Goal: Transaction & Acquisition: Purchase product/service

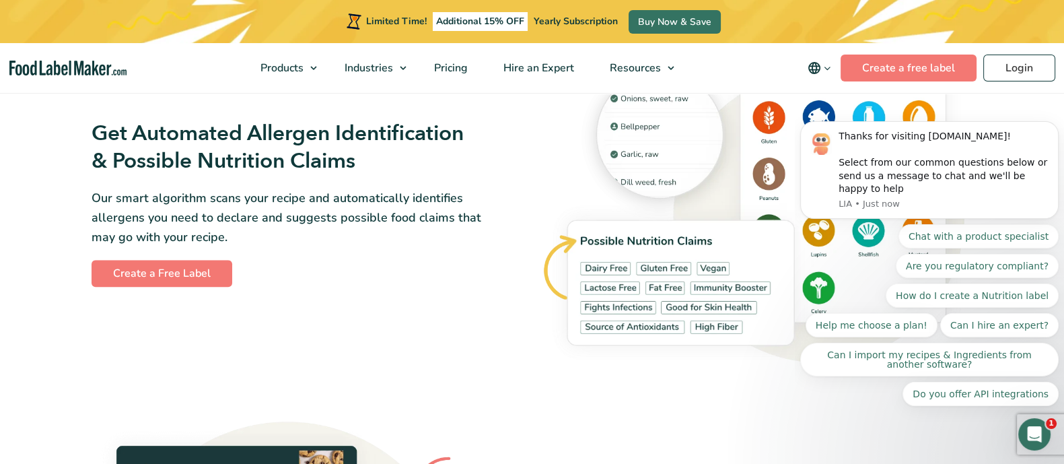
scroll to position [1528, 0]
click at [424, 314] on div "Get Automated Allergen Identification & Possible Nutrition Claims Our smart alg…" at bounding box center [532, 203] width 898 height 354
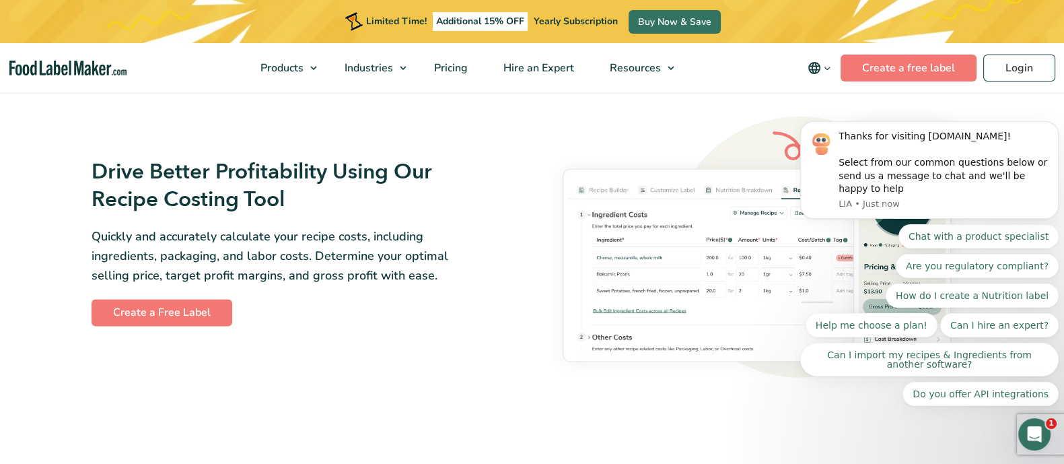
scroll to position [2267, 0]
click at [1057, 134] on button "Dismiss notification" at bounding box center [1054, 124] width 17 height 17
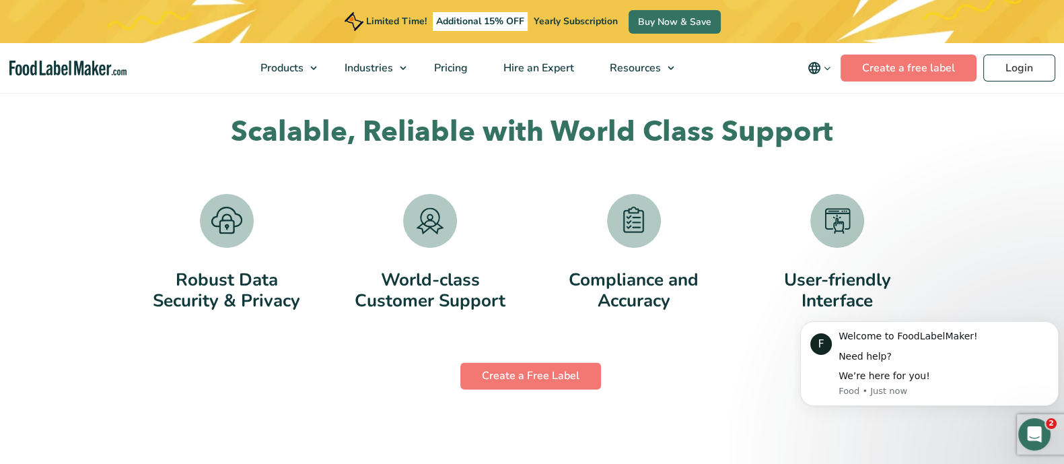
scroll to position [2701, 0]
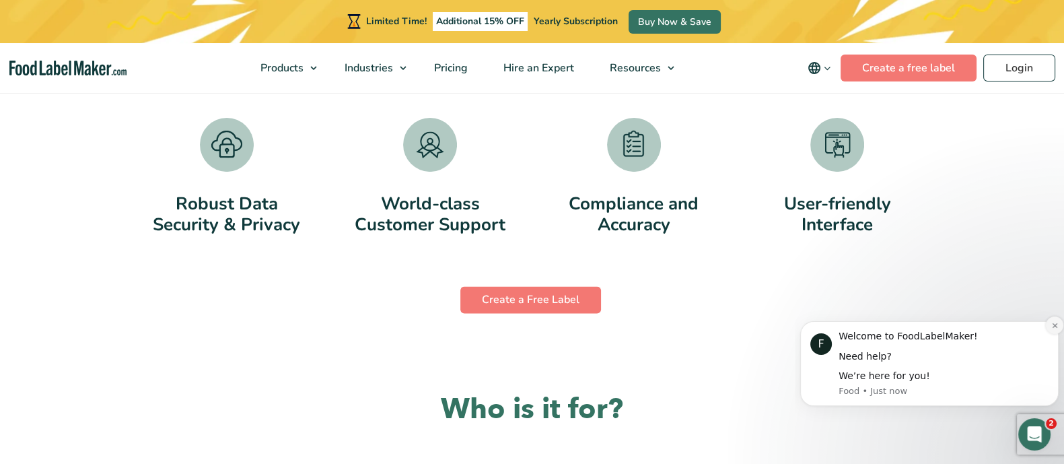
click at [1051, 326] on icon "Dismiss notification" at bounding box center [1054, 325] width 7 height 7
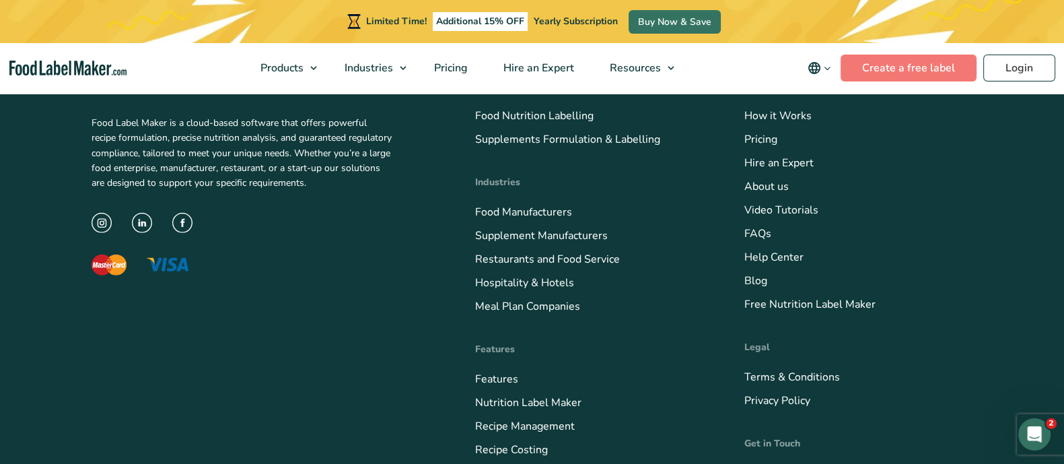
scroll to position [5215, 0]
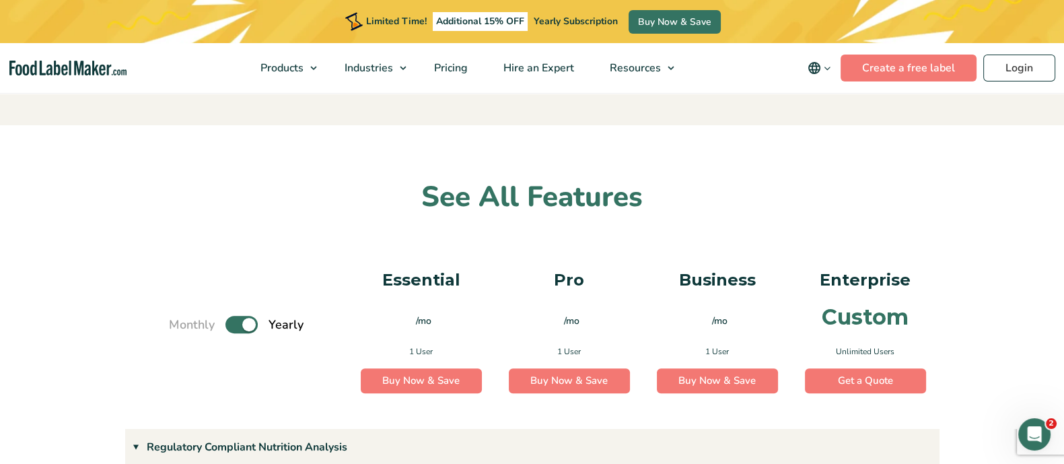
scroll to position [678, 0]
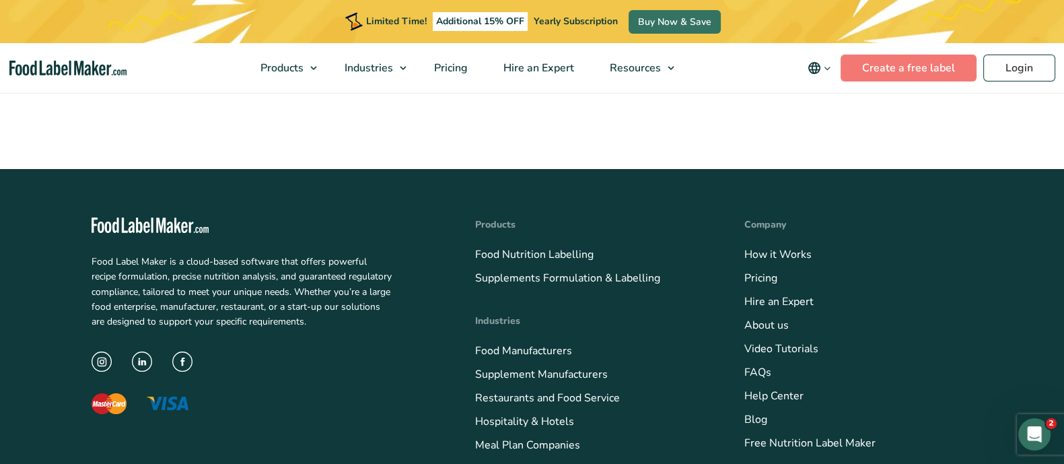
scroll to position [5120, 0]
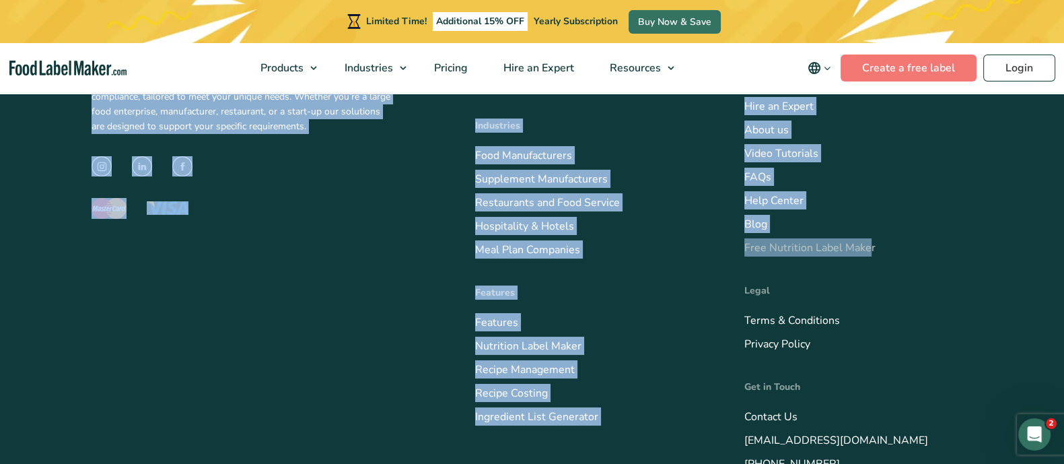
drag, startPoint x: 349, startPoint y: 173, endPoint x: 867, endPoint y: 146, distance: 518.9
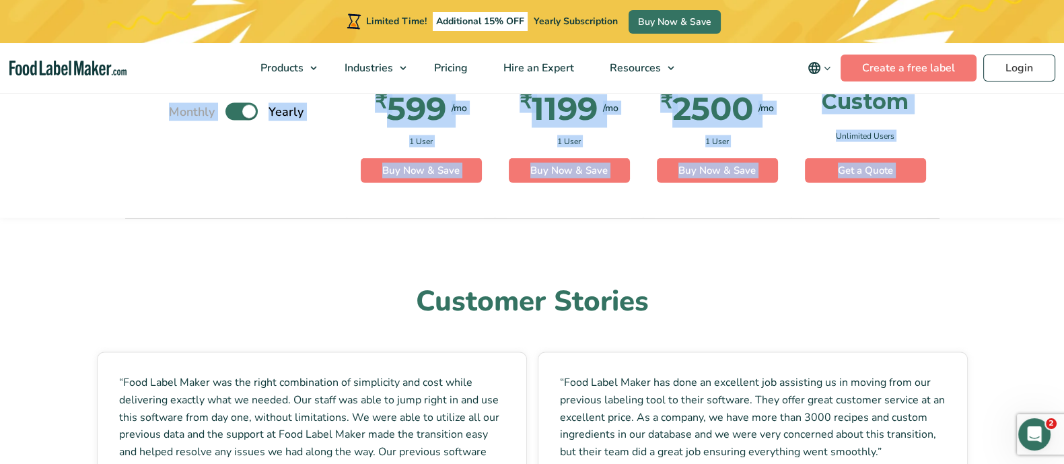
scroll to position [3402, 0]
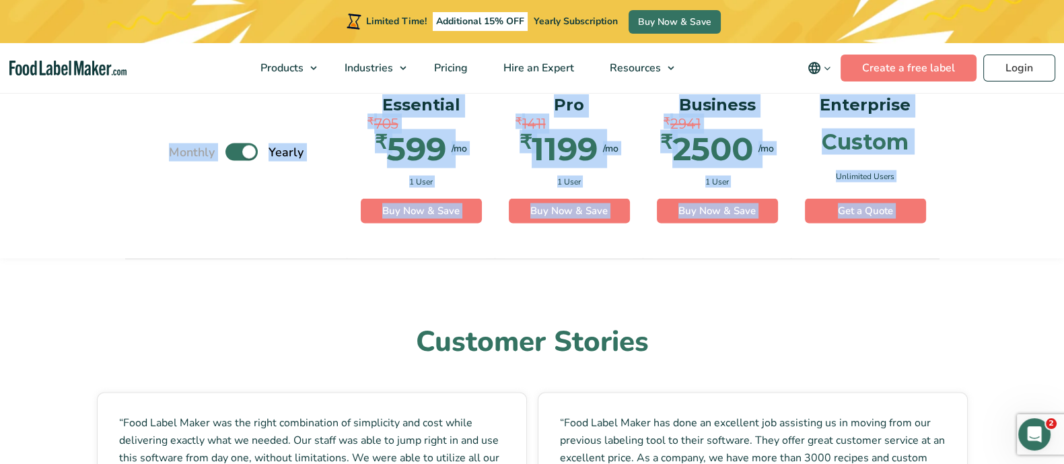
copy div "Simple Pricing For Everyone Monthly Toggle Yearly (6 Month Free + 2 Free Nutrit…"
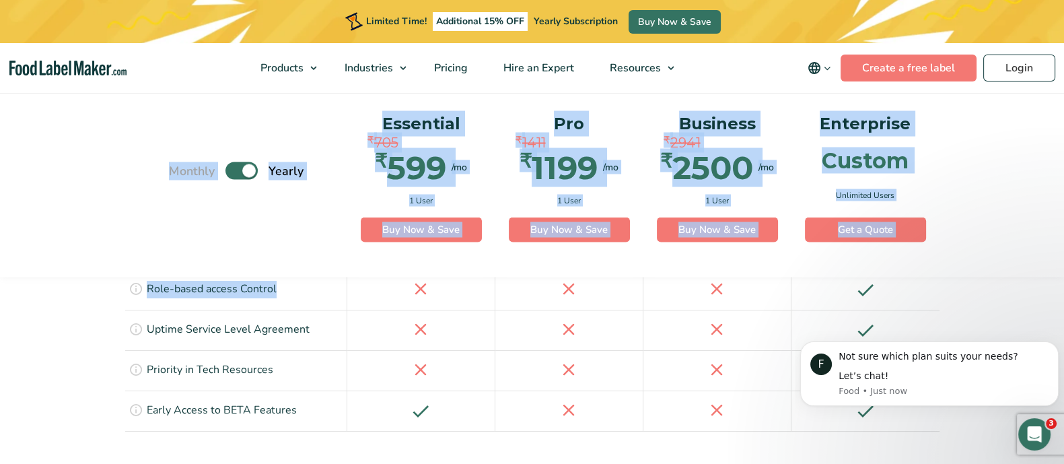
scroll to position [3203, 0]
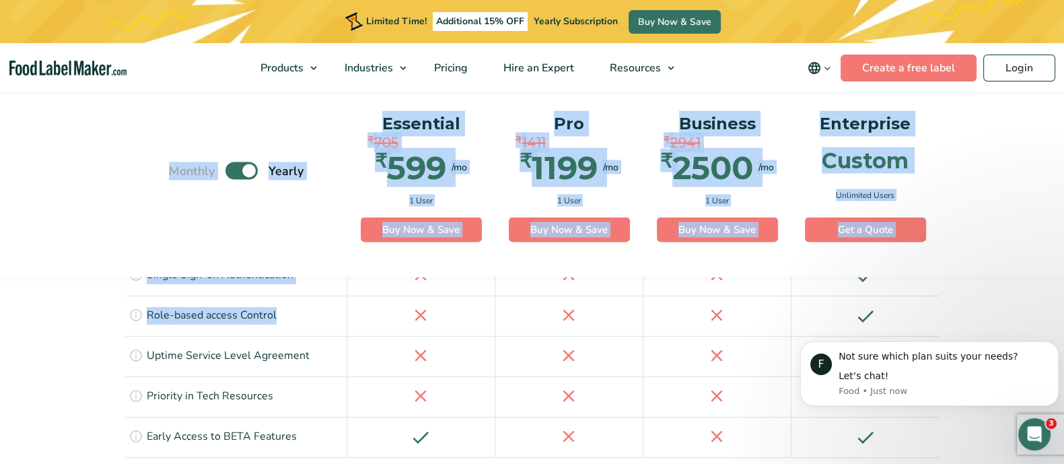
click at [569, 276] on div "Pro ₹ 1411 ₹ 1199 /mo ₹ 2399 /mo 1 User Buy Now & Save Buy Now" at bounding box center [569, 187] width 148 height 180
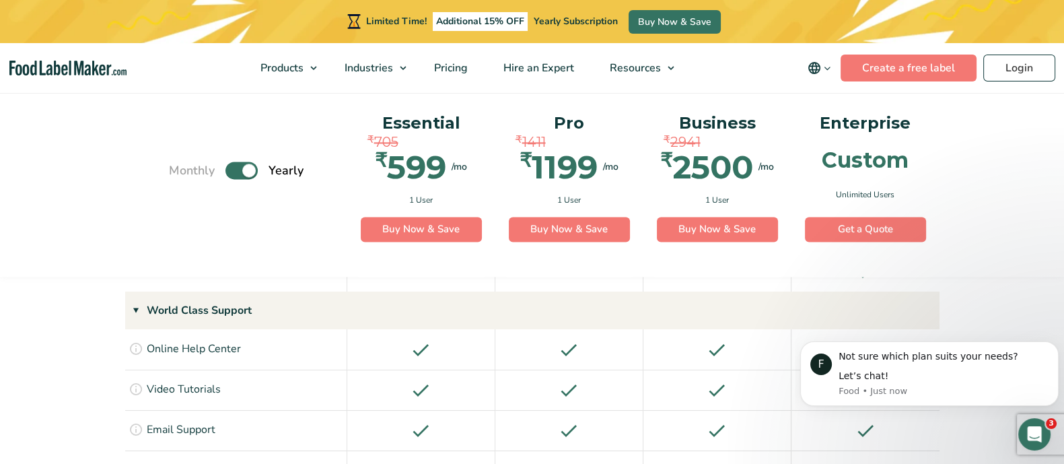
scroll to position [2484, 0]
click at [589, 452] on div at bounding box center [569, 472] width 148 height 40
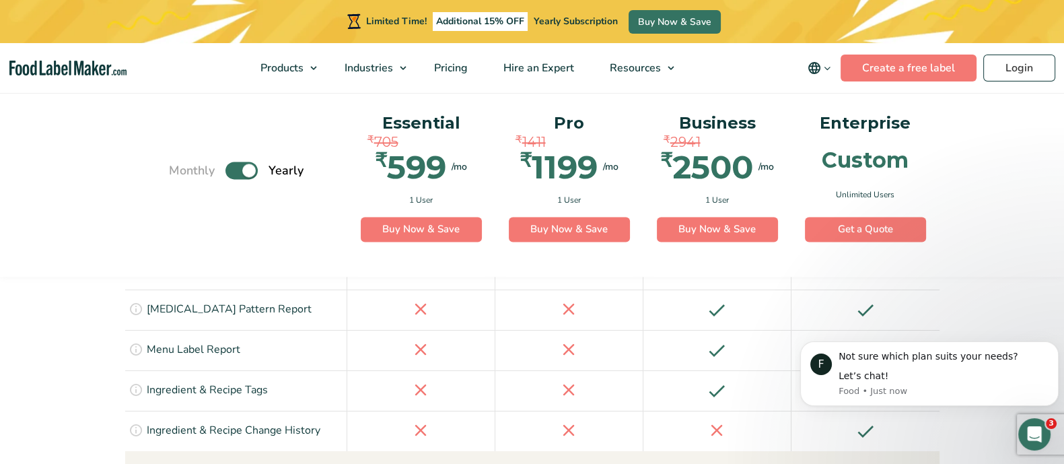
scroll to position [2326, 0]
click at [1057, 344] on icon "Dismiss notification" at bounding box center [1054, 344] width 7 height 7
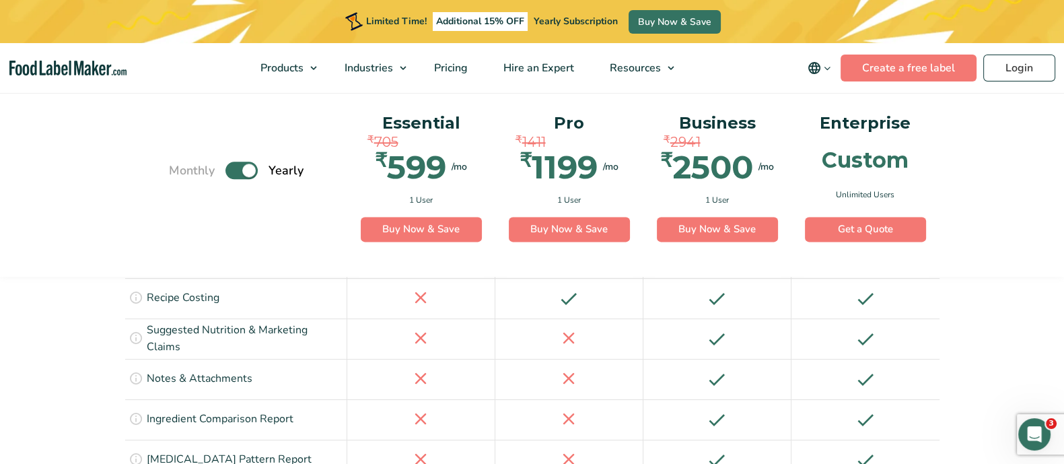
scroll to position [2176, 0]
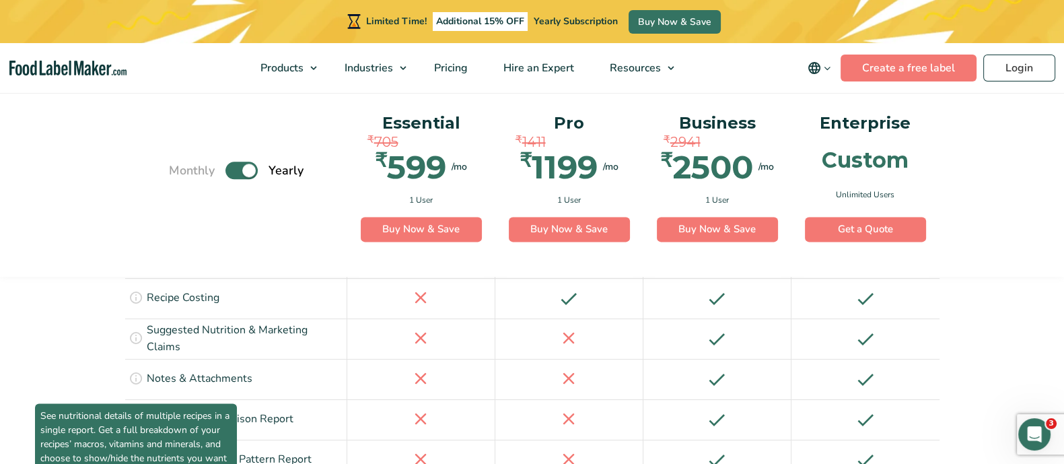
click at [131, 403] on span "See nutritional details of multiple recipes in a single report. Get a full brea…" at bounding box center [136, 443] width 202 height 81
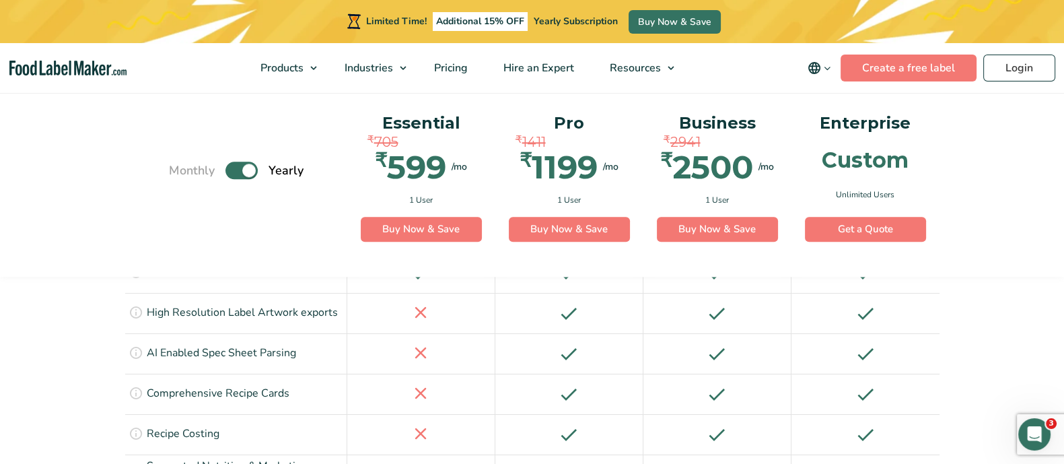
scroll to position [2042, 0]
click at [252, 168] on label "Toggle" at bounding box center [241, 170] width 32 height 17
click at [180, 168] on input "Toggle" at bounding box center [176, 170] width 9 height 9
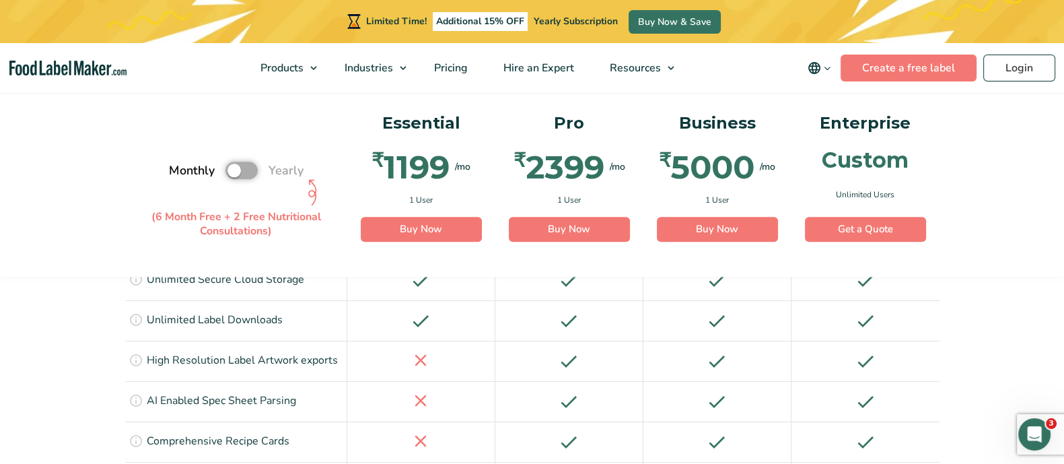
scroll to position [1966, 0]
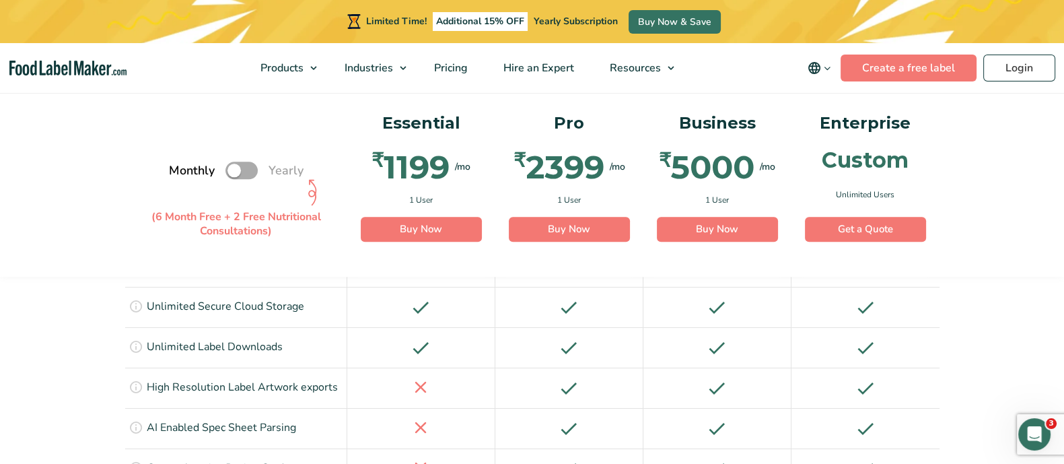
click at [234, 168] on label "Toggle" at bounding box center [241, 170] width 32 height 17
click at [180, 168] on input "Toggle" at bounding box center [176, 170] width 9 height 9
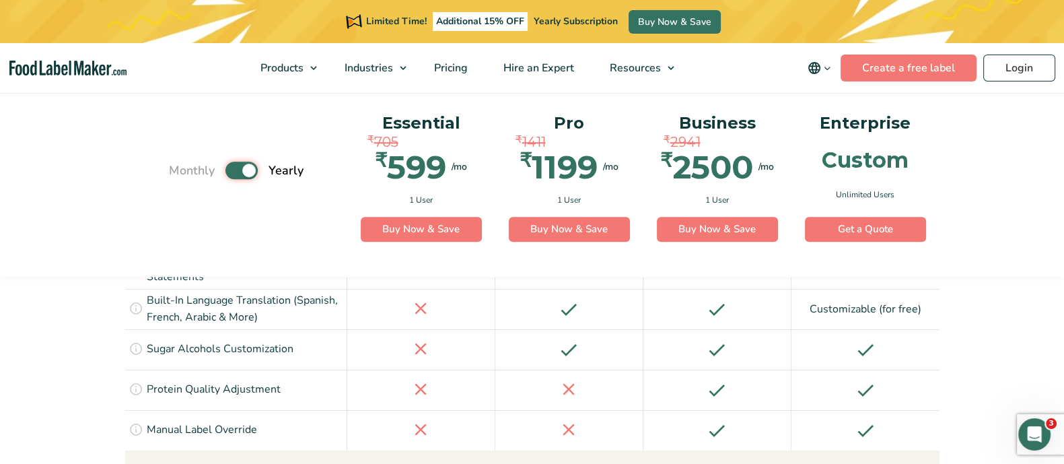
scroll to position [1611, 0]
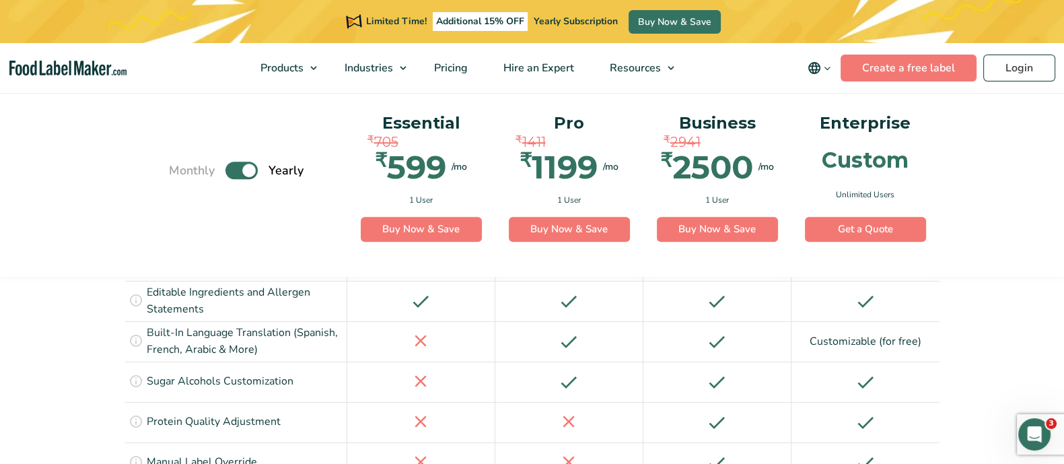
click at [244, 176] on label "Toggle" at bounding box center [241, 170] width 32 height 17
click at [180, 175] on input "Toggle" at bounding box center [176, 170] width 9 height 9
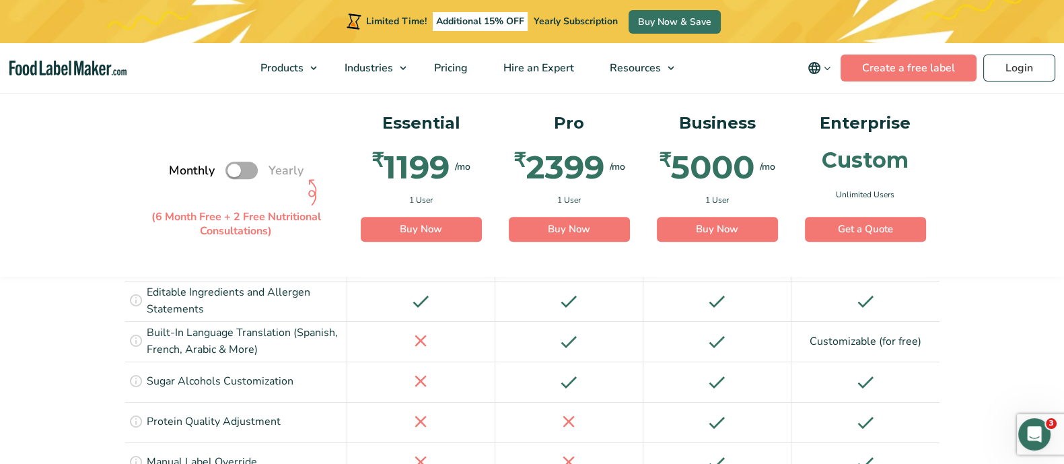
click at [231, 170] on label "Toggle" at bounding box center [241, 170] width 32 height 17
click at [180, 170] on input "Toggle" at bounding box center [176, 170] width 9 height 9
checkbox input "true"
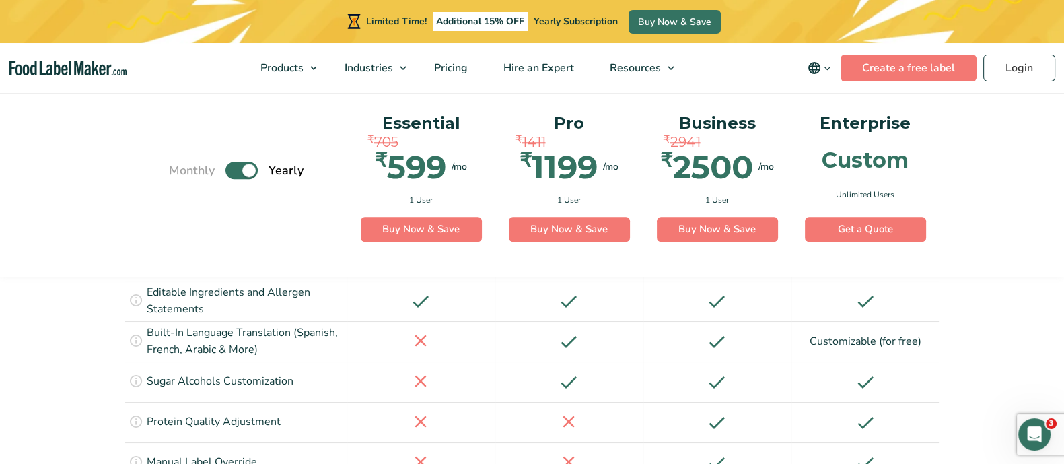
click at [701, 170] on div "₹ 2500" at bounding box center [706, 167] width 93 height 32
click at [714, 231] on link "Buy Now & Save" at bounding box center [717, 230] width 121 height 26
